Goal: Navigation & Orientation: Understand site structure

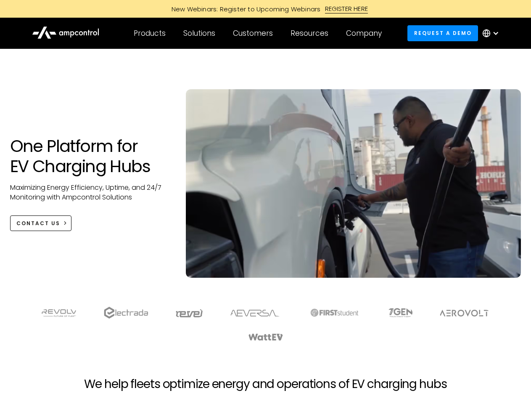
click at [259, 33] on div "Customers" at bounding box center [253, 33] width 40 height 9
click at [149, 33] on div "Products" at bounding box center [150, 33] width 32 height 9
click at [200, 33] on div "Solutions" at bounding box center [199, 33] width 32 height 9
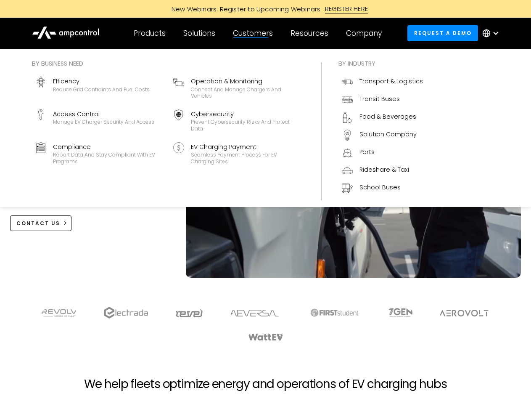
click at [254, 33] on div "Customers" at bounding box center [253, 33] width 40 height 9
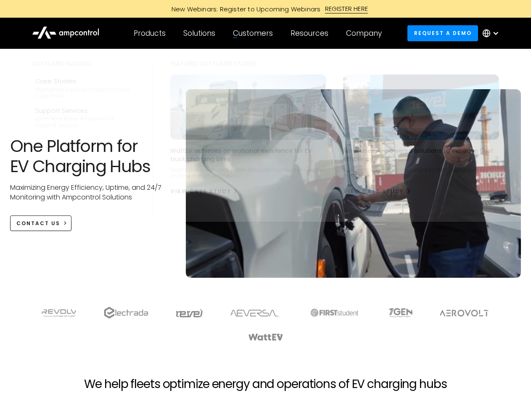
click at [311, 33] on div "Resources" at bounding box center [310, 33] width 38 height 9
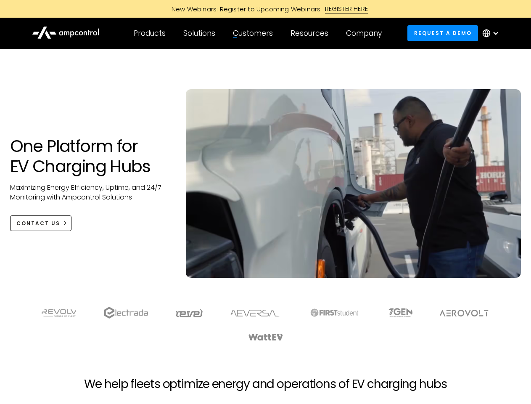
click at [367, 33] on div "Company" at bounding box center [364, 33] width 36 height 9
click at [493, 33] on div at bounding box center [496, 33] width 7 height 7
